Goal: Navigation & Orientation: Go to known website

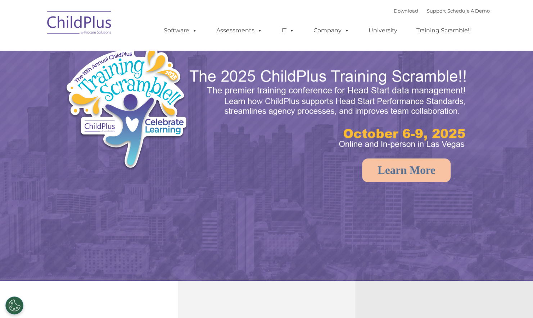
select select "MEDIUM"
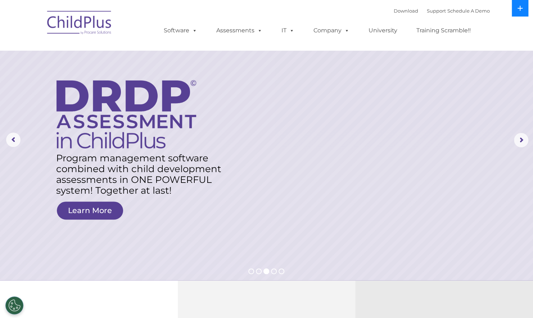
click at [517, 4] on button at bounding box center [519, 8] width 17 height 17
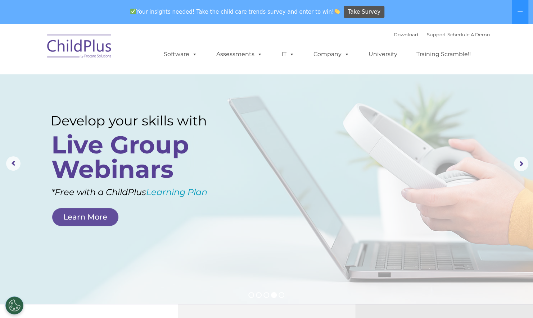
click at [67, 45] on img at bounding box center [80, 47] width 72 height 36
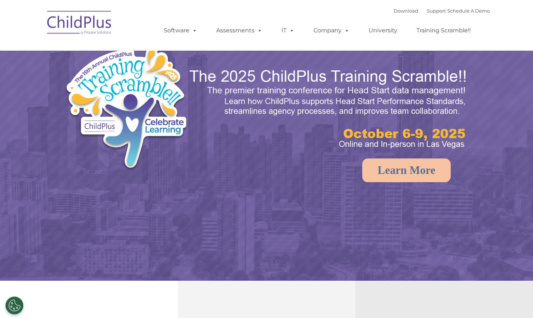
select select "MEDIUM"
